Goal: Information Seeking & Learning: Learn about a topic

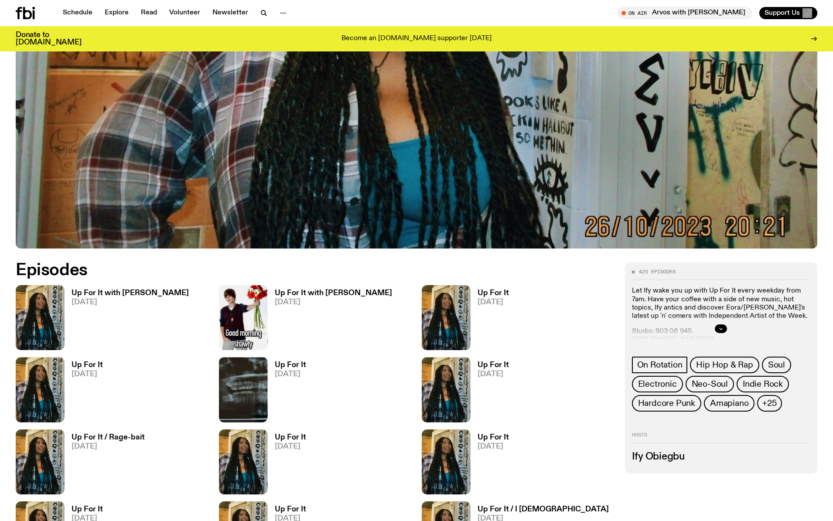
scroll to position [328, 0]
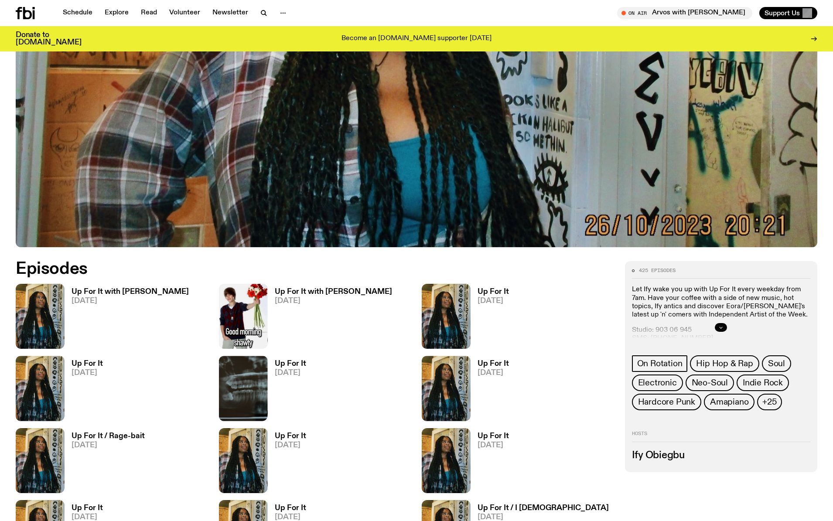
click at [723, 327] on icon "button" at bounding box center [721, 327] width 5 height 5
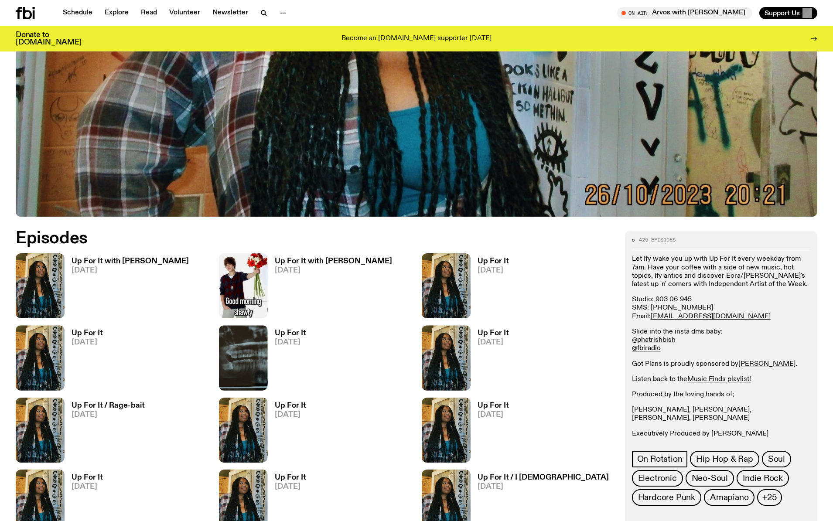
scroll to position [363, 0]
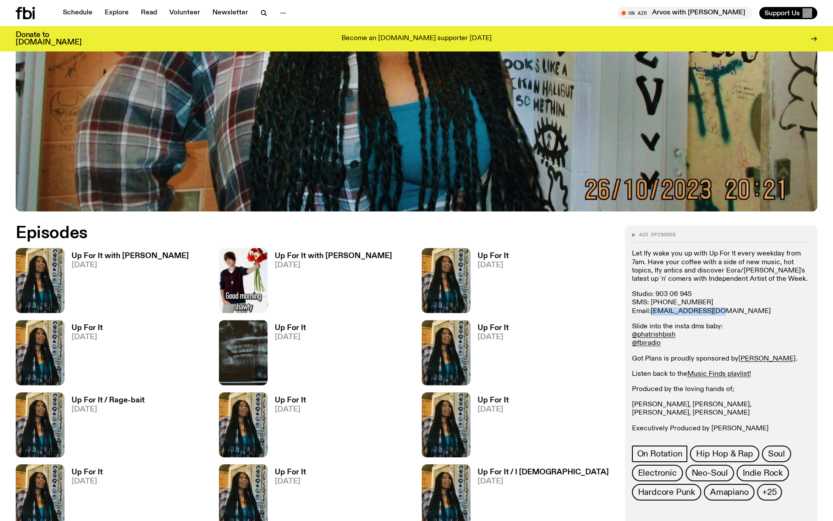
drag, startPoint x: 718, startPoint y: 310, endPoint x: 654, endPoint y: 315, distance: 64.4
click at [652, 312] on p "Studio: [PHONE_NUMBER] SMS: [PHONE_NUMBER] Email: [EMAIL_ADDRESS][DOMAIN_NAME]" at bounding box center [721, 303] width 179 height 25
copy link "[EMAIL_ADDRESS][DOMAIN_NAME]"
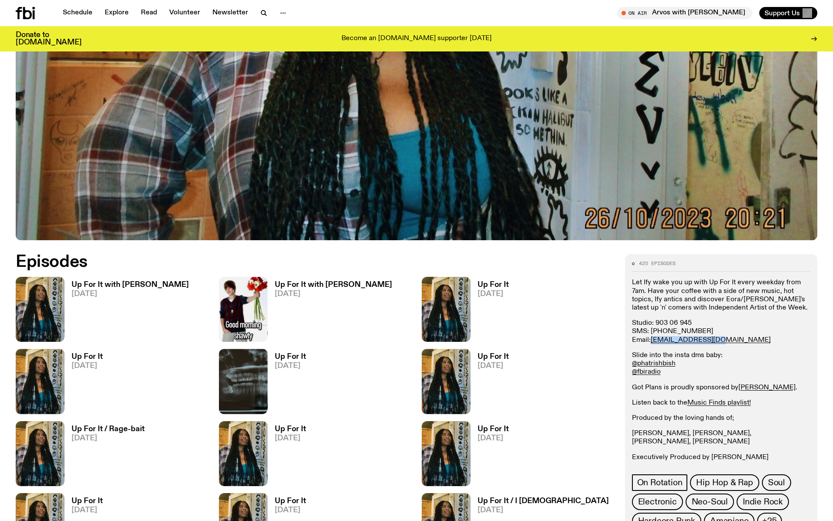
scroll to position [334, 0]
click at [150, 286] on h3 "Up For It with [PERSON_NAME]" at bounding box center [130, 285] width 117 height 7
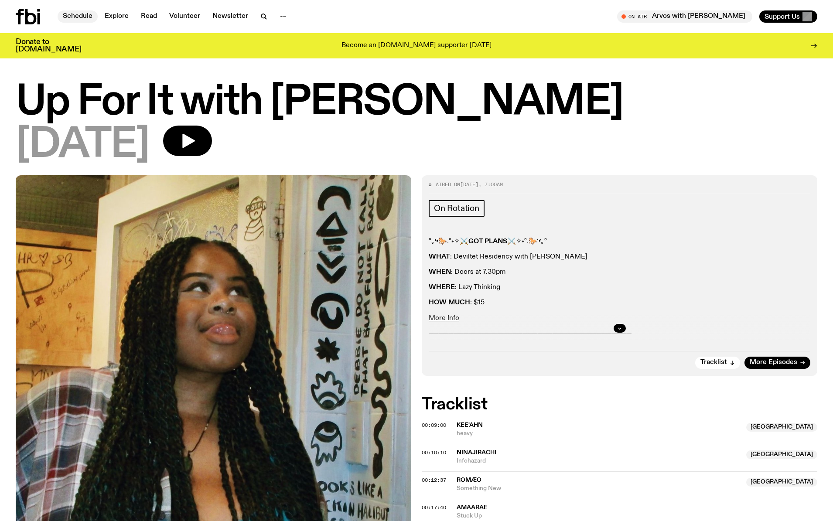
click at [86, 21] on link "Schedule" at bounding box center [78, 16] width 40 height 12
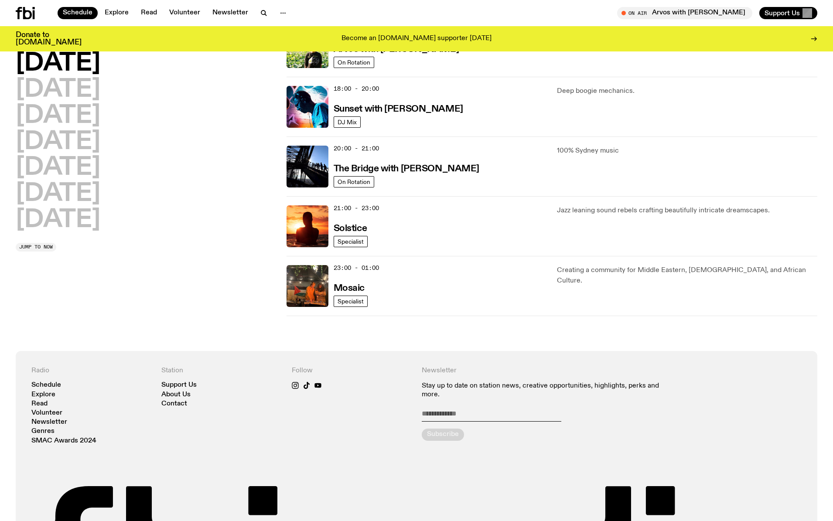
scroll to position [359, 0]
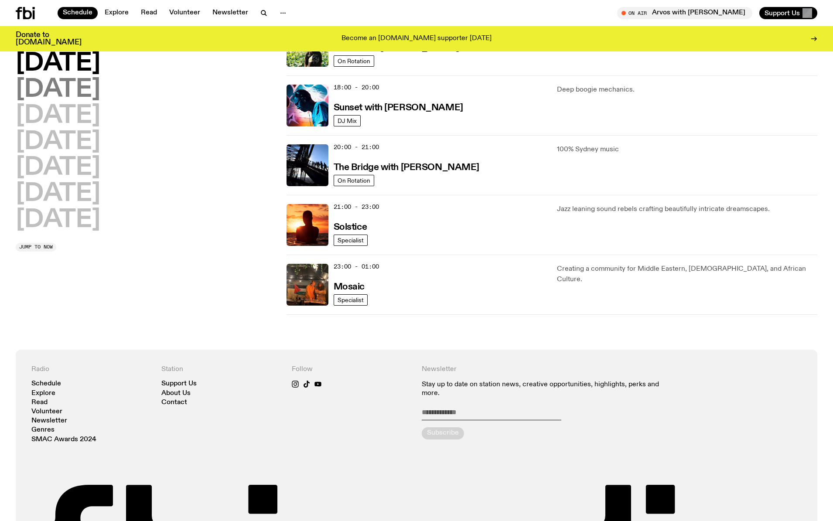
click at [92, 96] on h2 "[DATE]" at bounding box center [58, 90] width 85 height 24
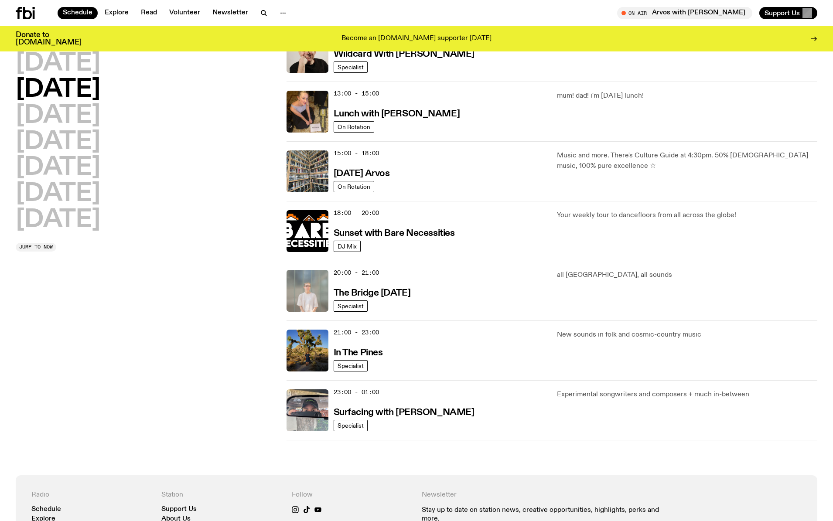
scroll to position [240, 0]
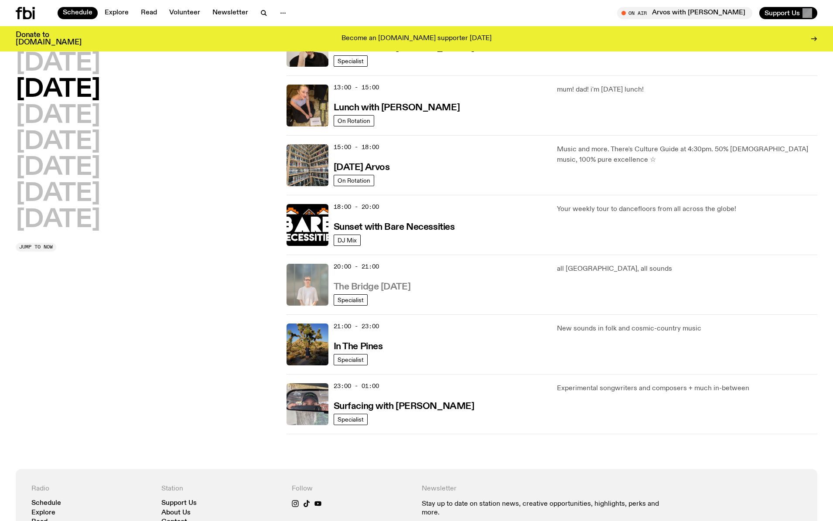
click at [394, 287] on h3 "The Bridge [DATE]" at bounding box center [372, 287] width 77 height 9
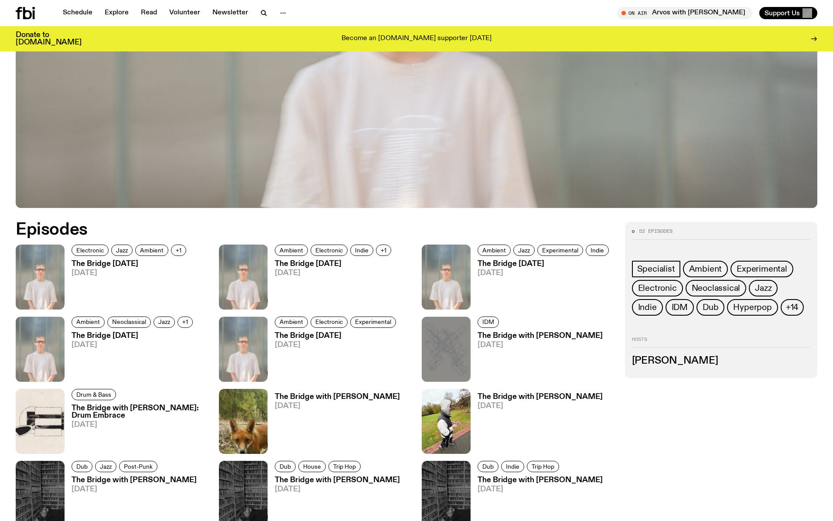
scroll to position [370, 0]
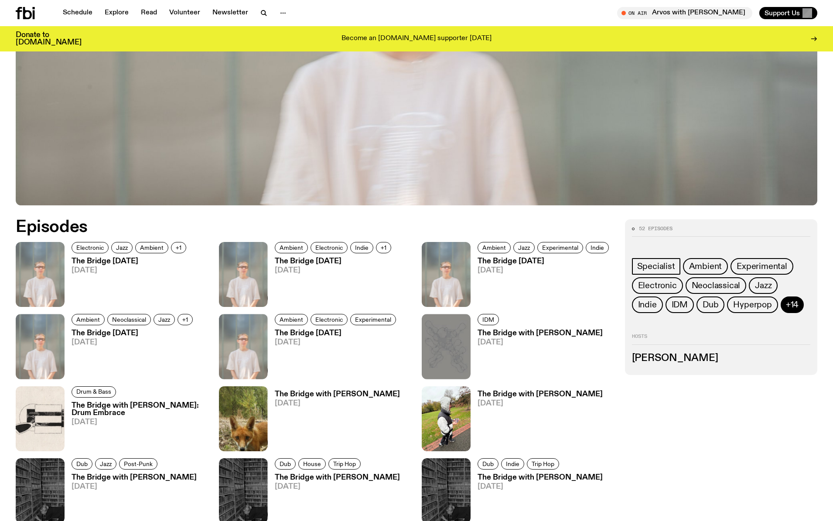
click at [788, 305] on span "+14" at bounding box center [792, 305] width 13 height 10
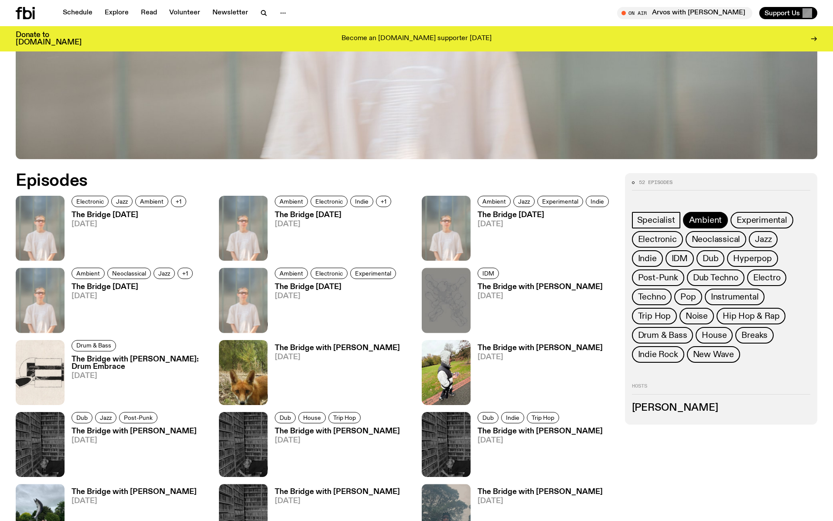
scroll to position [416, 0]
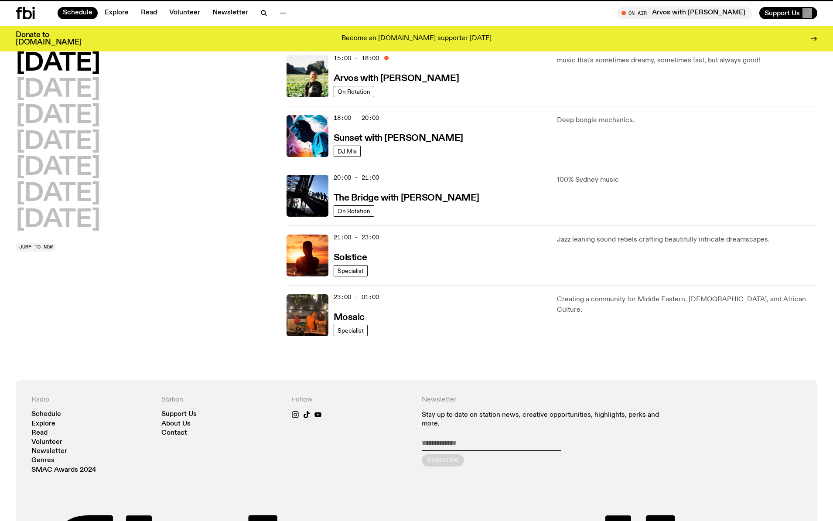
scroll to position [240, 0]
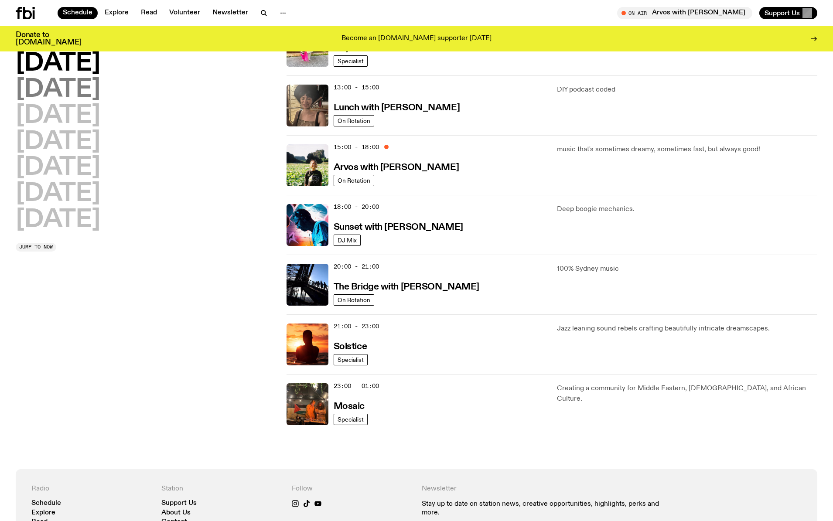
click at [65, 84] on h2 "[DATE]" at bounding box center [58, 90] width 85 height 24
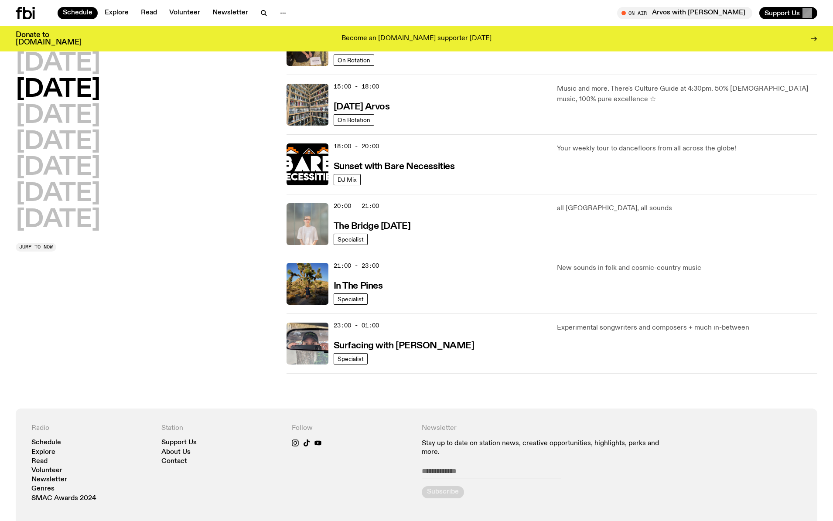
scroll to position [302, 0]
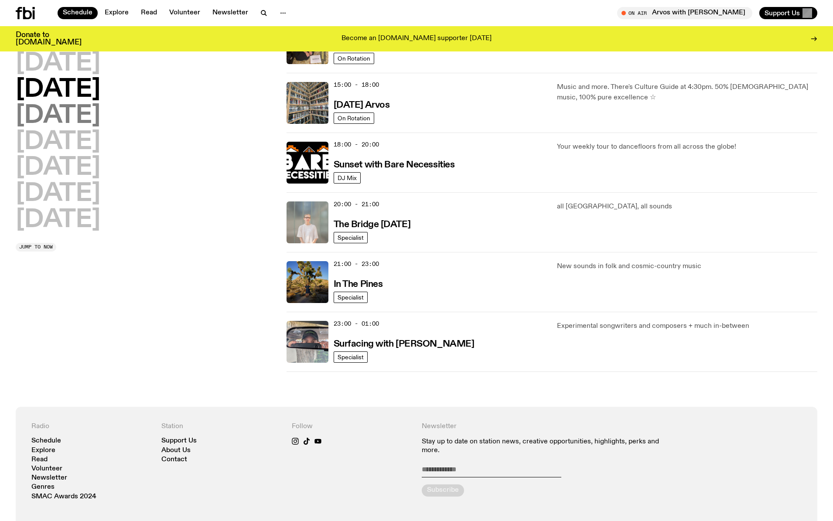
click at [100, 120] on h2 "[DATE]" at bounding box center [58, 116] width 85 height 24
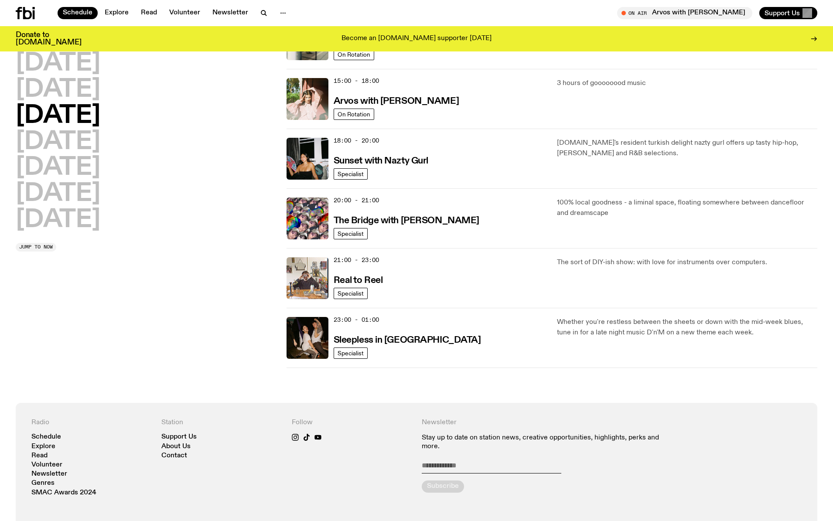
scroll to position [308, 0]
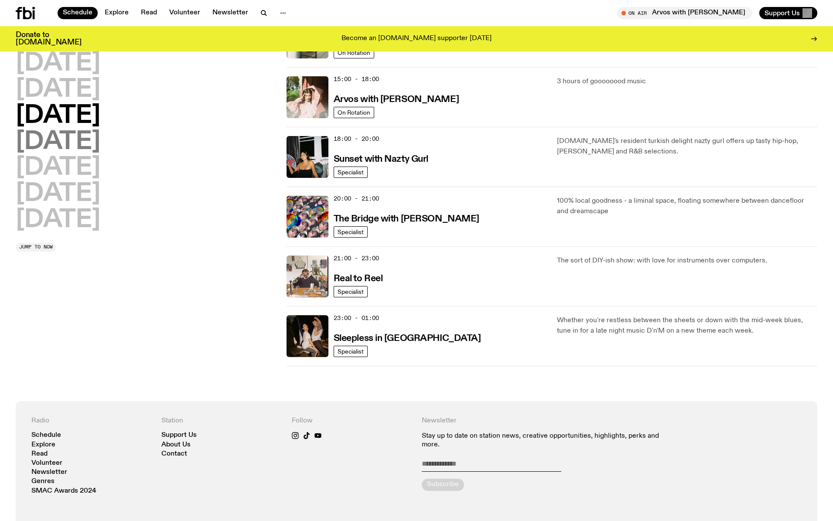
click at [100, 149] on h2 "[DATE]" at bounding box center [58, 142] width 85 height 24
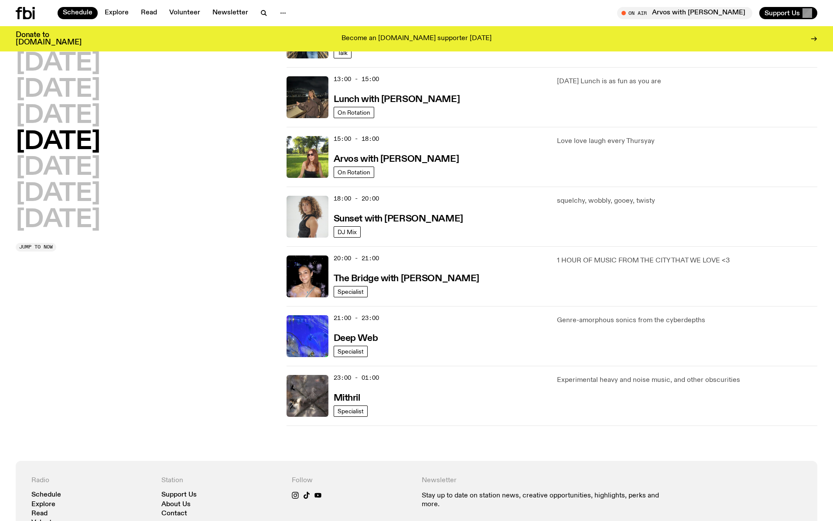
scroll to position [249, 0]
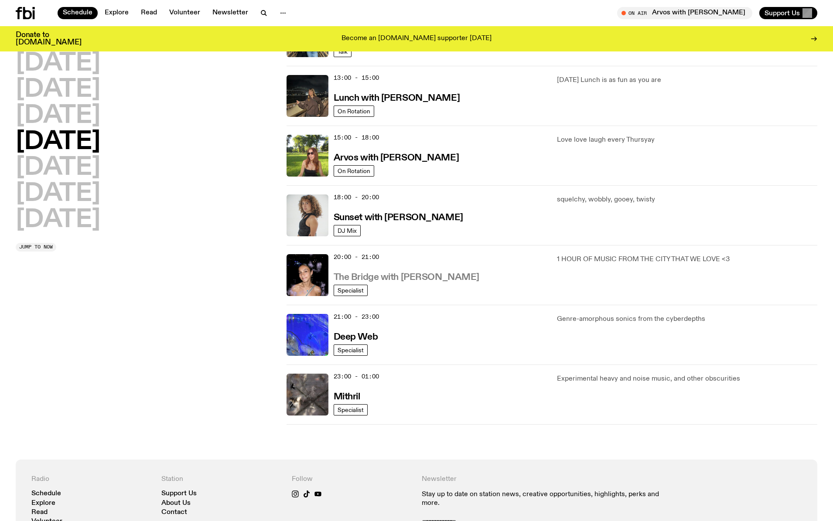
click at [431, 278] on h3 "The Bridge with [PERSON_NAME]" at bounding box center [407, 277] width 146 height 9
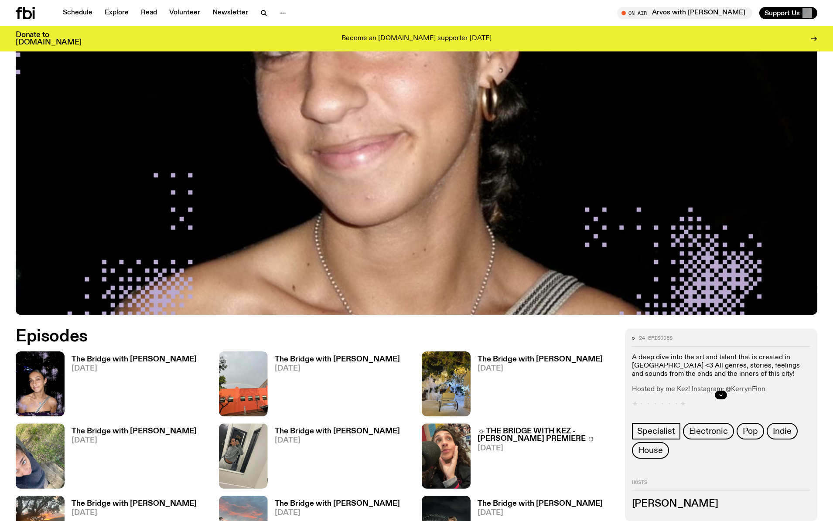
scroll to position [295, 0]
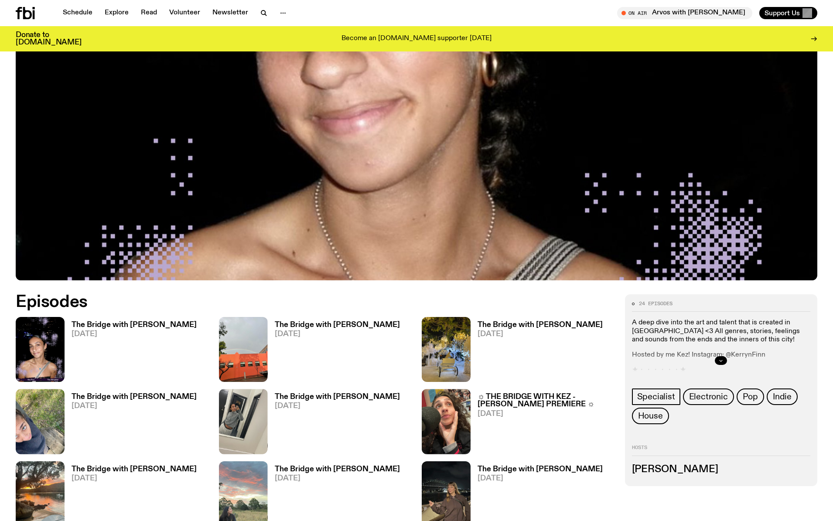
click at [721, 363] on button "button" at bounding box center [721, 361] width 12 height 9
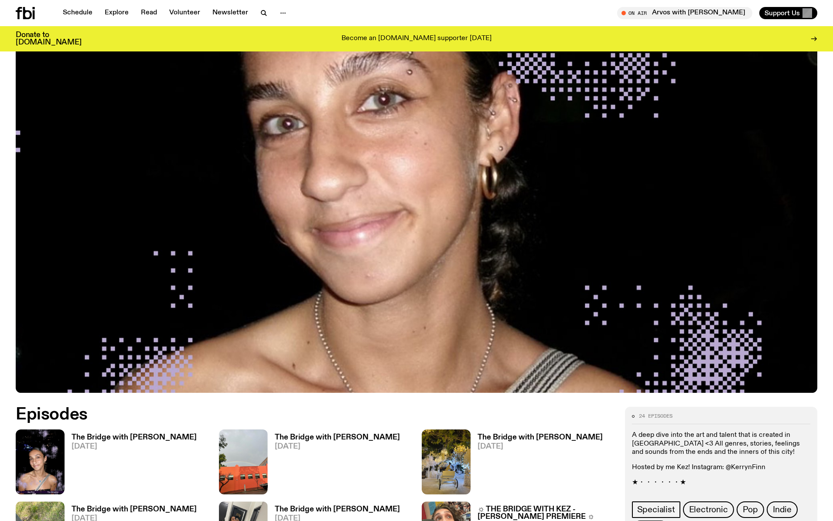
scroll to position [181, 0]
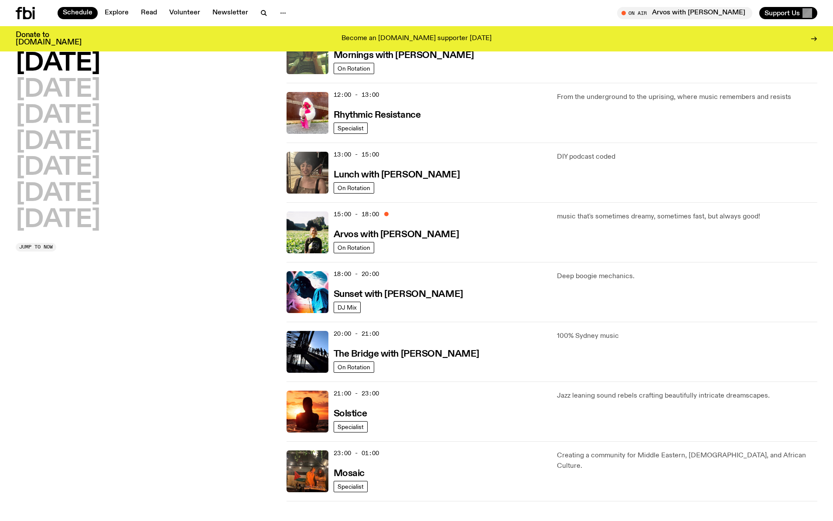
scroll to position [174, 0]
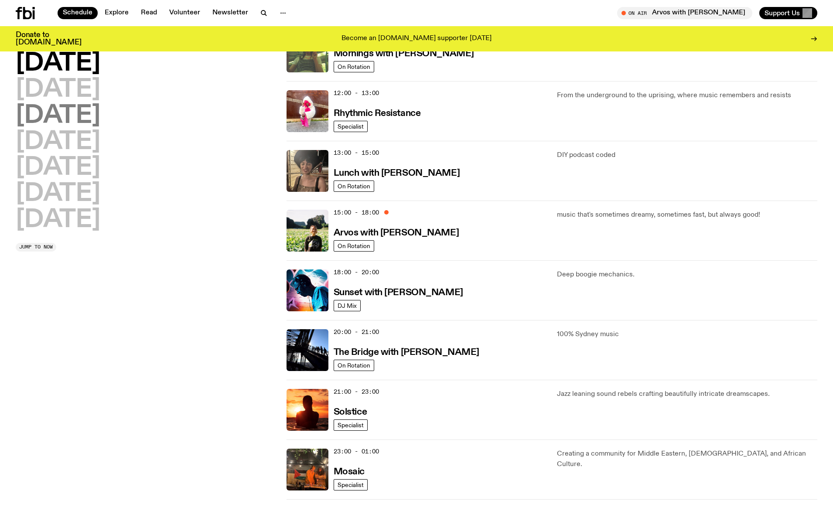
click at [87, 119] on h2 "[DATE]" at bounding box center [58, 116] width 85 height 24
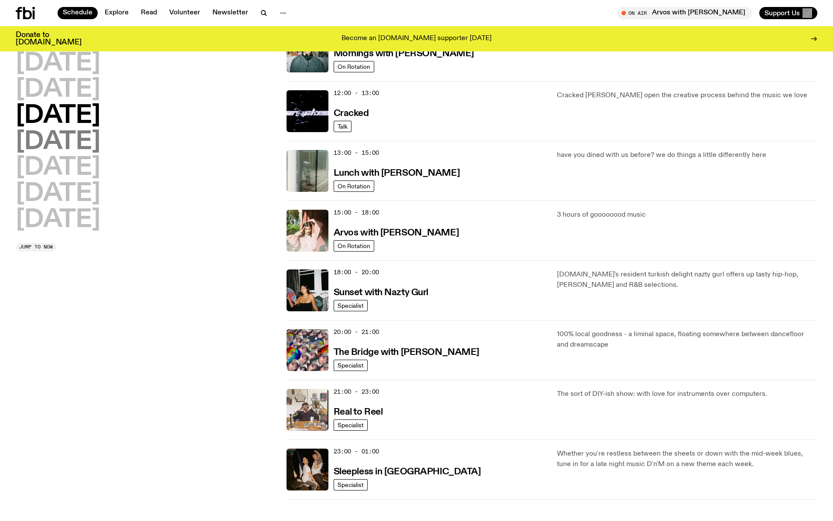
scroll to position [175, 0]
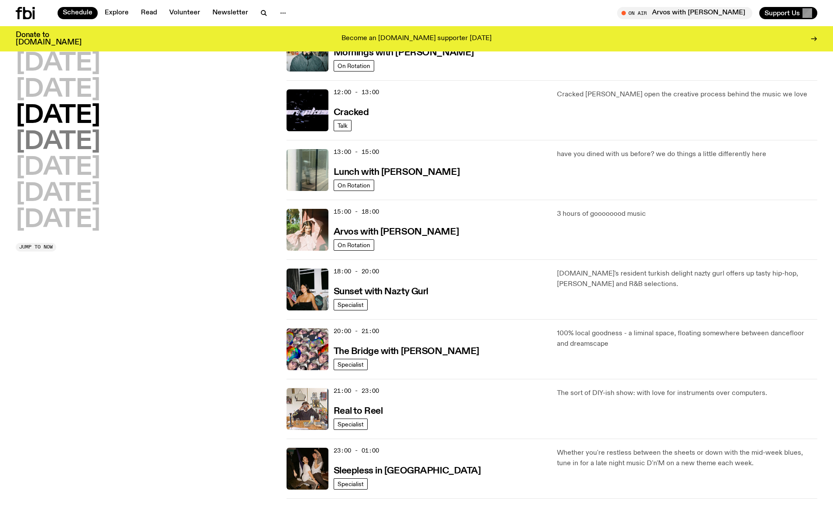
click at [85, 143] on h2 "[DATE]" at bounding box center [58, 142] width 85 height 24
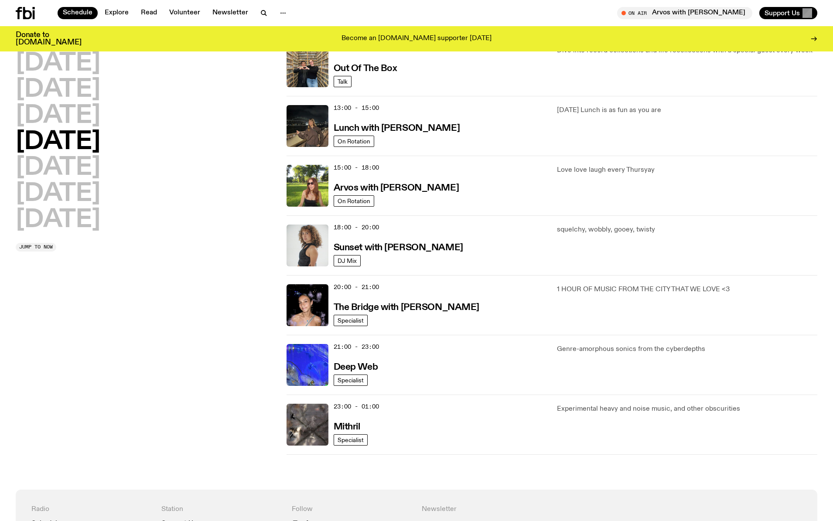
scroll to position [224, 0]
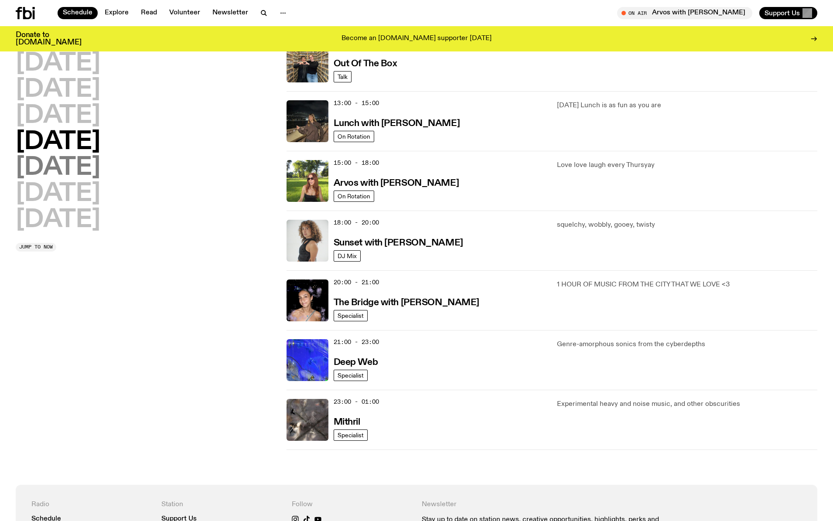
click at [78, 167] on h2 "[DATE]" at bounding box center [58, 168] width 85 height 24
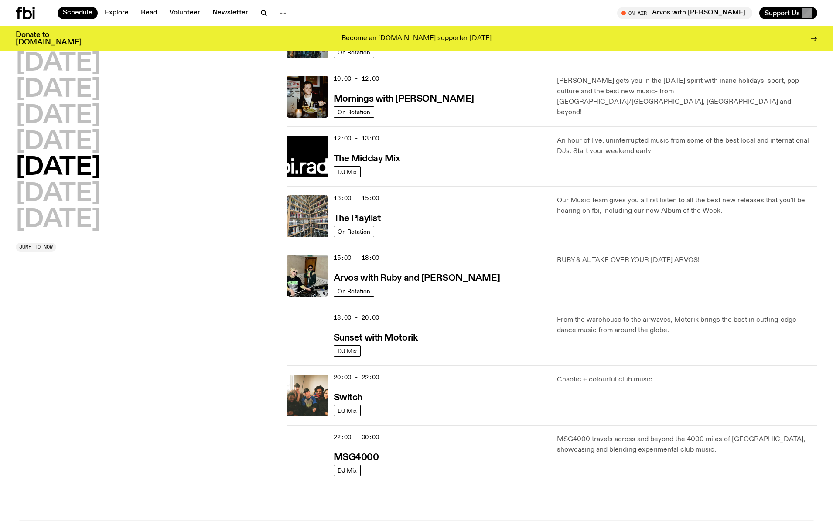
scroll to position [130, 0]
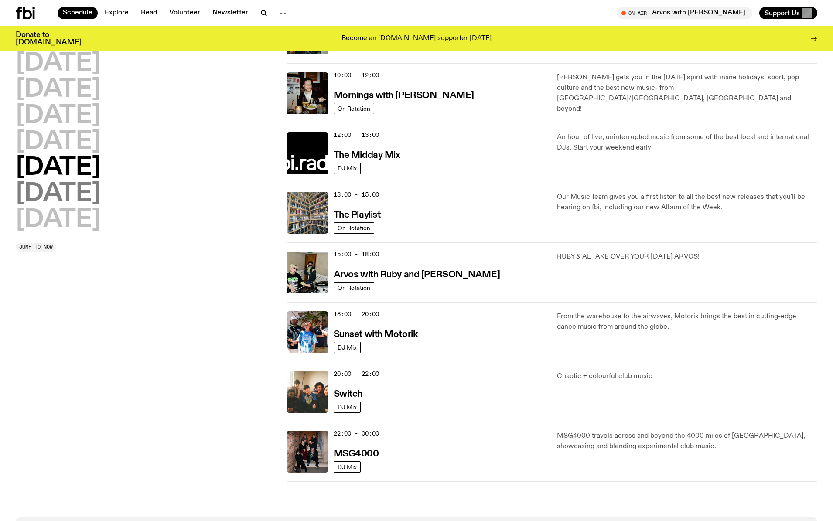
click at [69, 191] on h2 "[DATE]" at bounding box center [58, 194] width 85 height 24
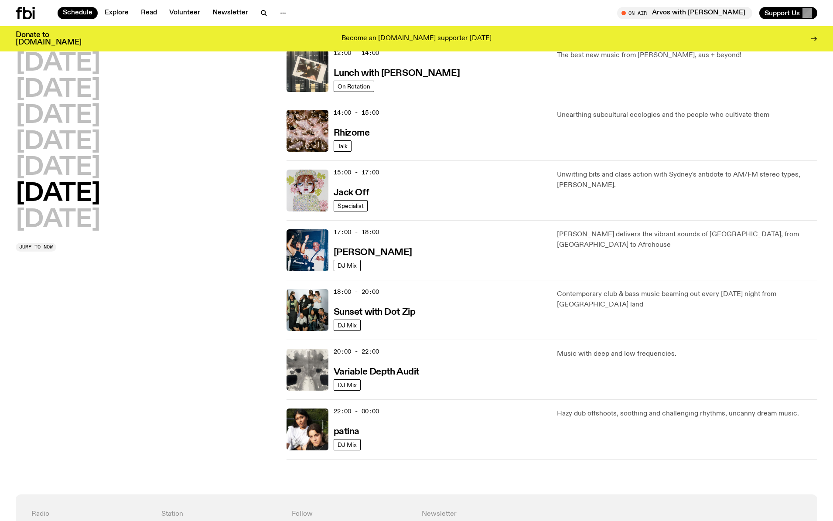
scroll to position [336, 0]
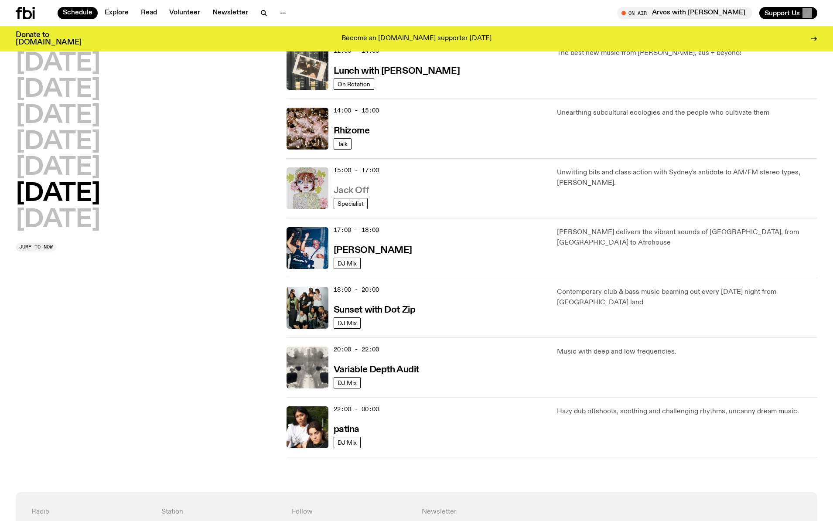
click at [358, 195] on h3 "Jack Off" at bounding box center [351, 190] width 35 height 9
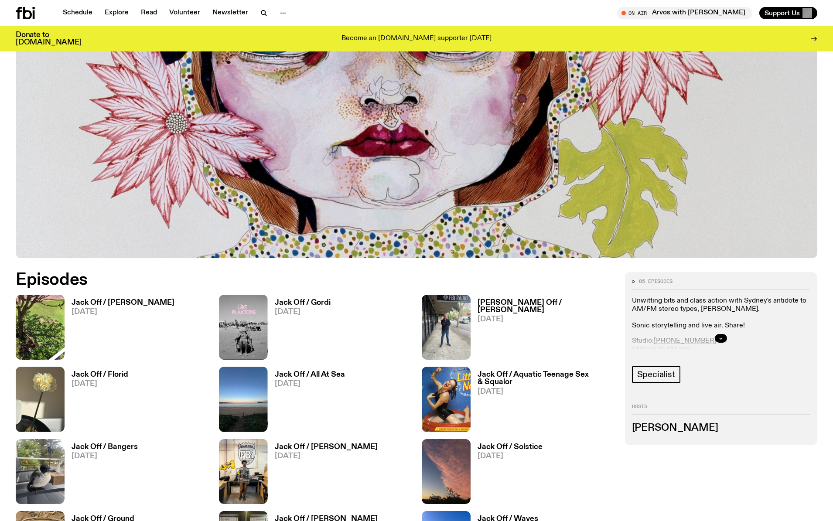
scroll to position [318, 0]
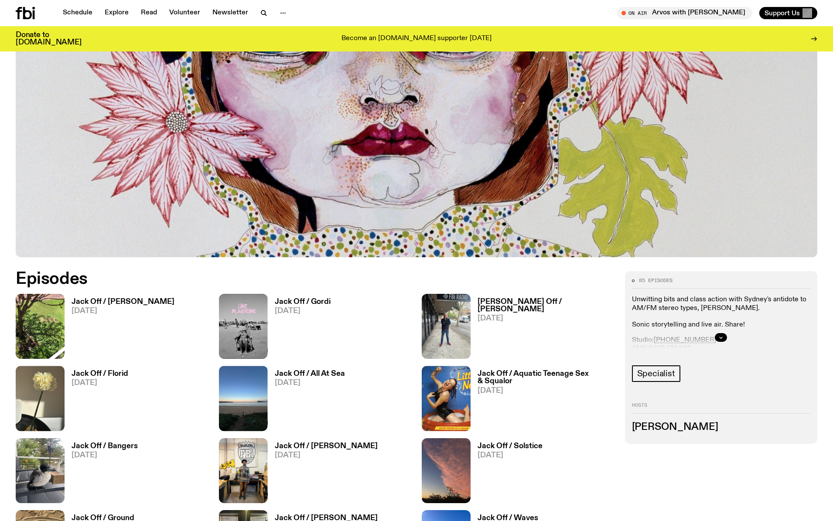
click at [120, 301] on h3 "Jack Off / [PERSON_NAME]" at bounding box center [123, 301] width 103 height 7
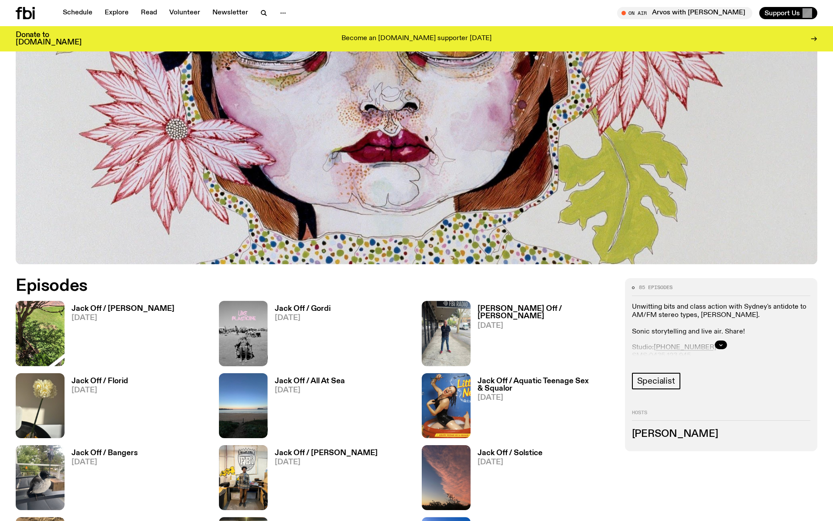
scroll to position [311, 0]
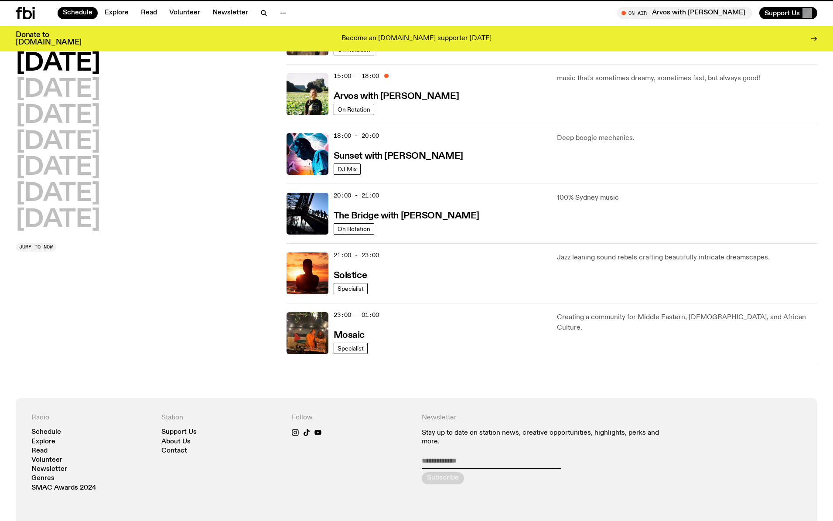
scroll to position [336, 0]
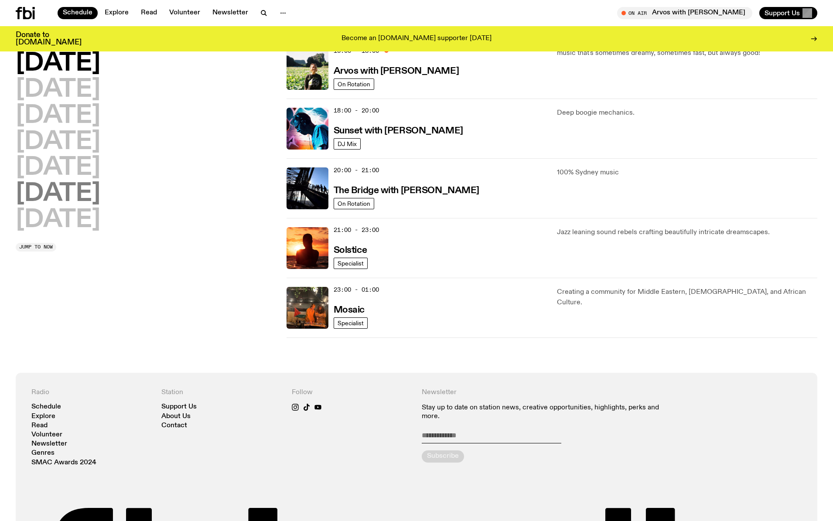
click at [91, 190] on h2 "[DATE]" at bounding box center [58, 194] width 85 height 24
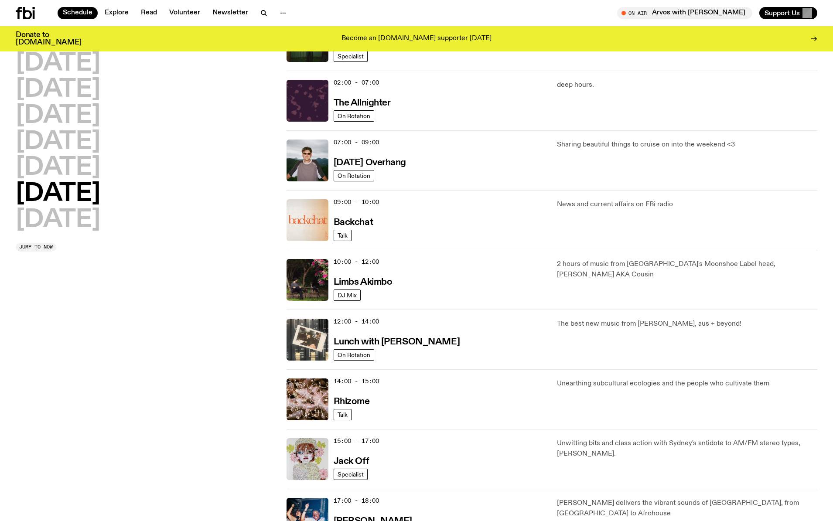
scroll to position [24, 0]
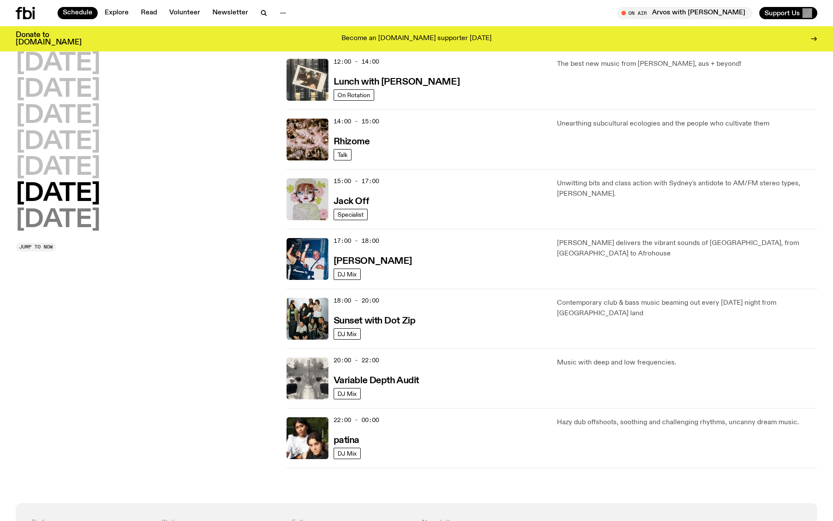
click at [82, 216] on h2 "[DATE]" at bounding box center [58, 220] width 85 height 24
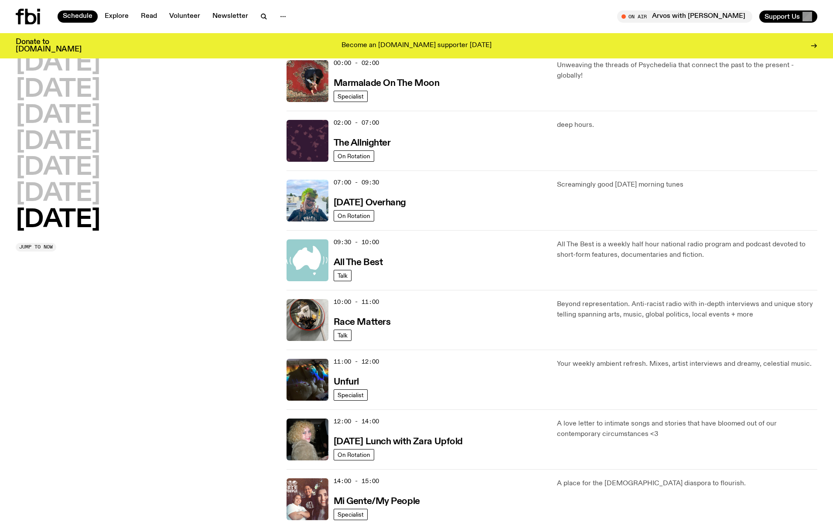
scroll to position [0, 0]
